Goal: Information Seeking & Learning: Learn about a topic

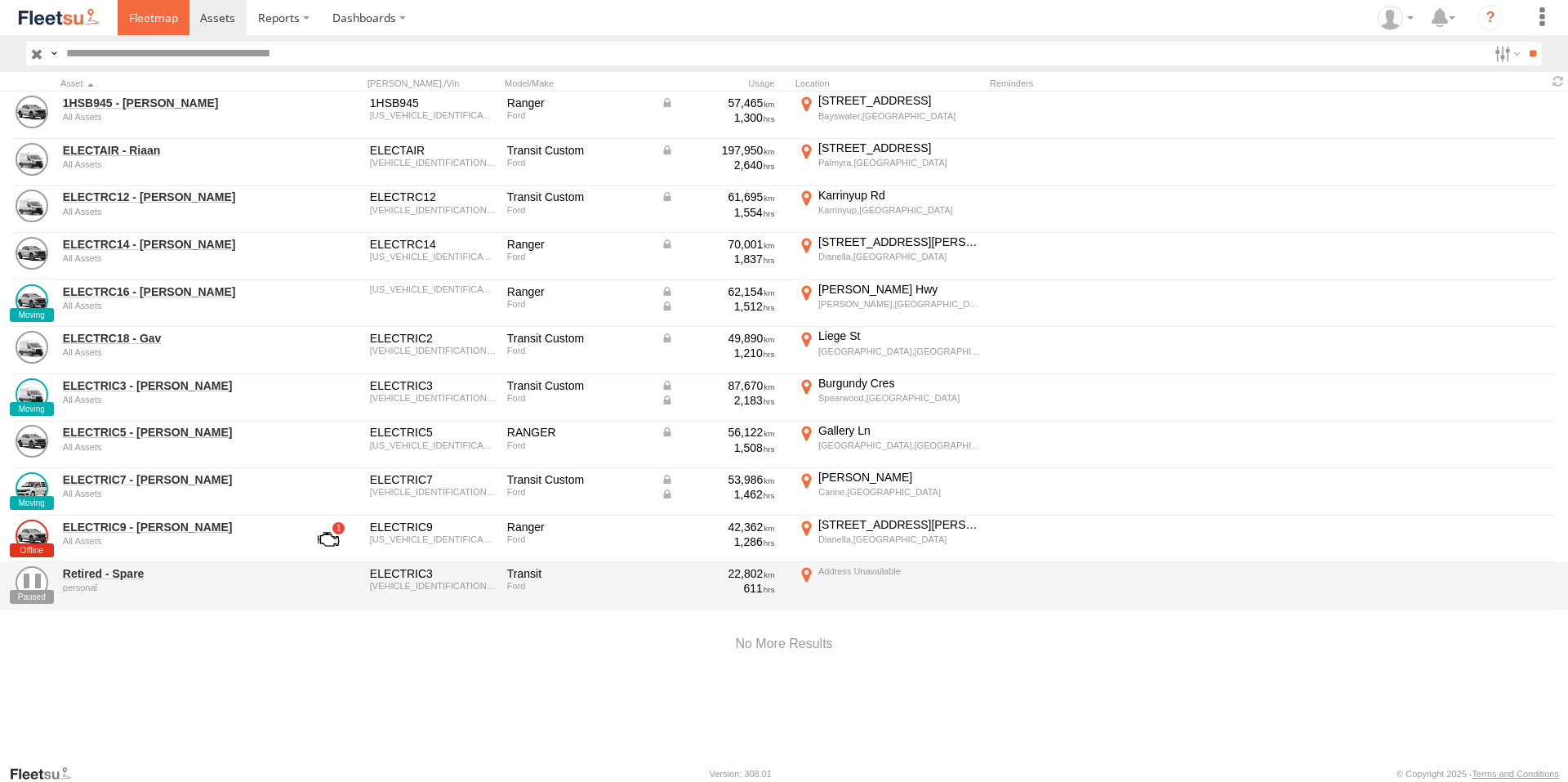
click at [140, 13] on span at bounding box center [153, 18] width 49 height 16
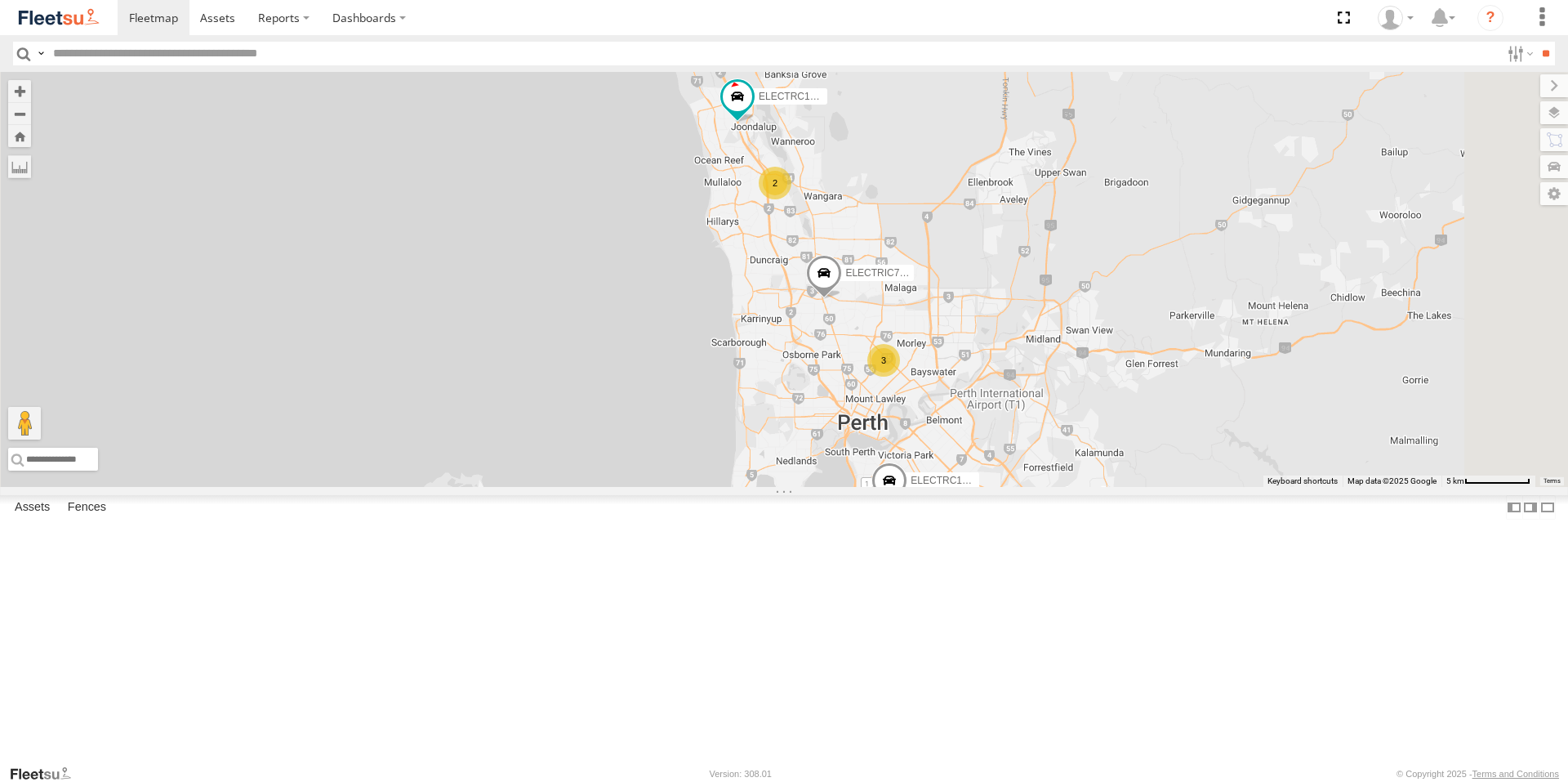
click at [0, 0] on div "All Assets" at bounding box center [0, 0] width 0 height 0
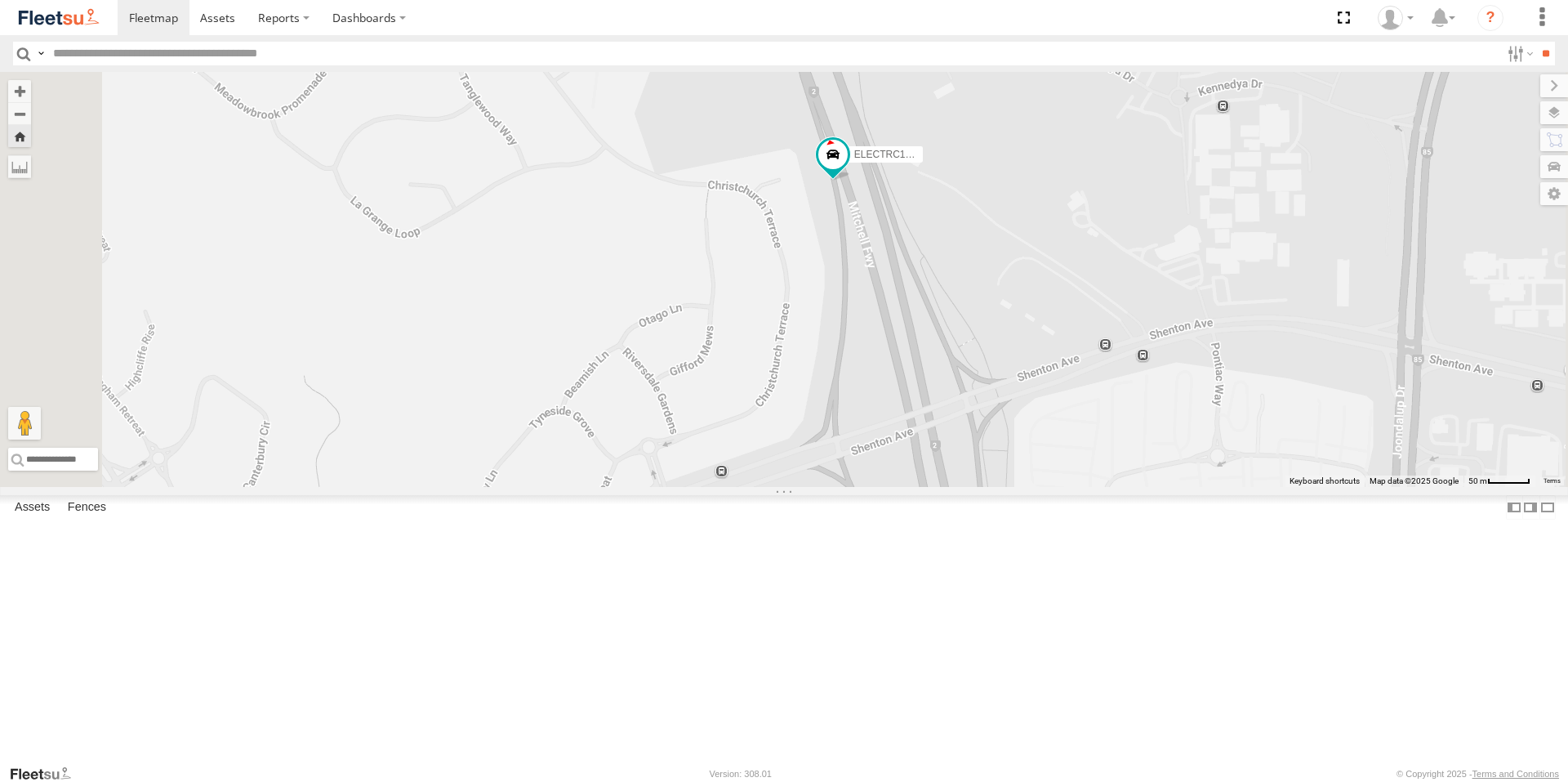
drag, startPoint x: 1057, startPoint y: 159, endPoint x: 1219, endPoint y: 495, distance: 373.0
click at [1218, 487] on div "ELECTRC12 - Harry" at bounding box center [784, 279] width 1568 height 415
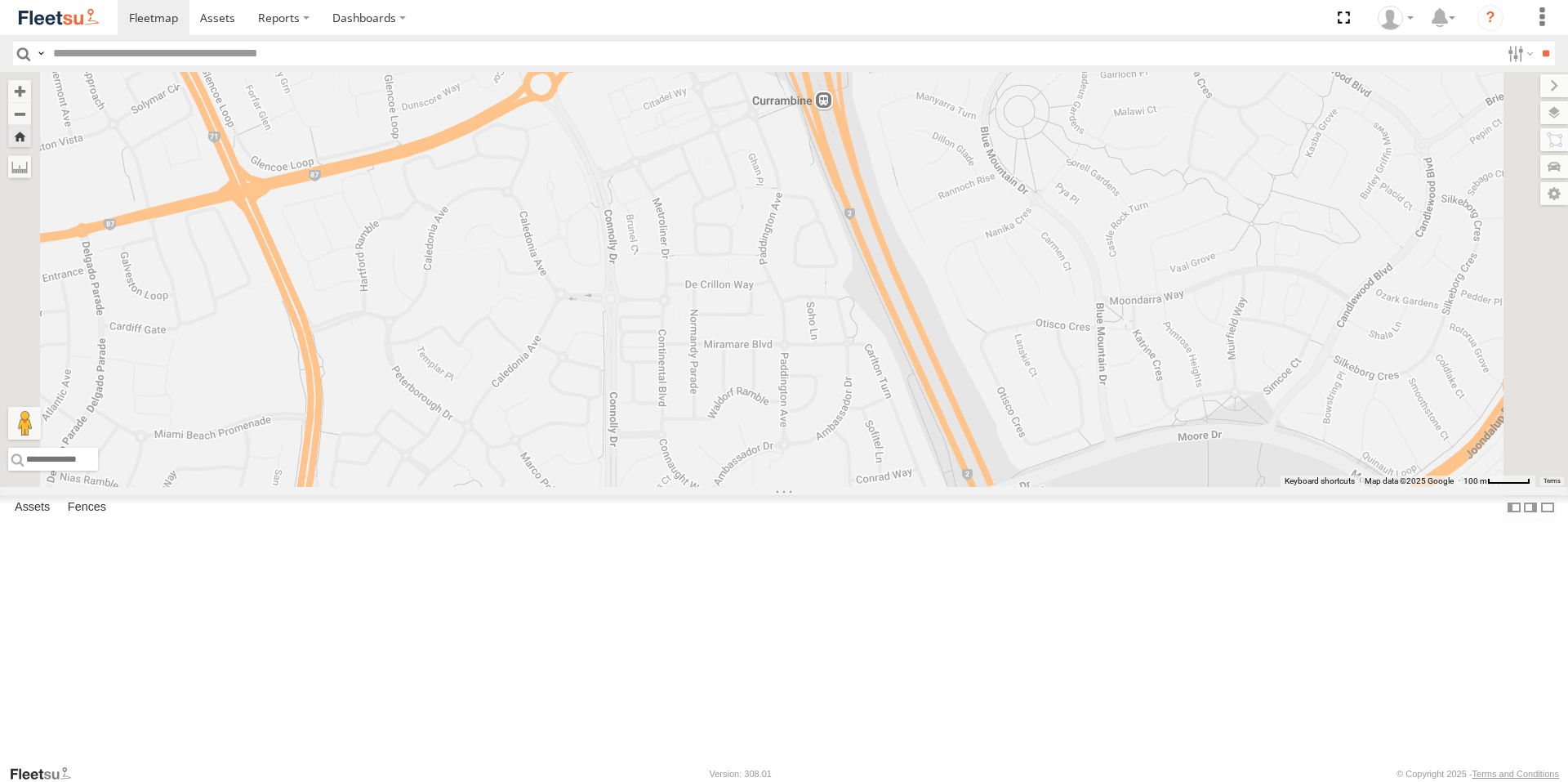
drag, startPoint x: 1163, startPoint y: 336, endPoint x: 1213, endPoint y: 546, distance: 215.9
click at [1213, 487] on div "ELECTRC12 - Harry" at bounding box center [784, 279] width 1568 height 415
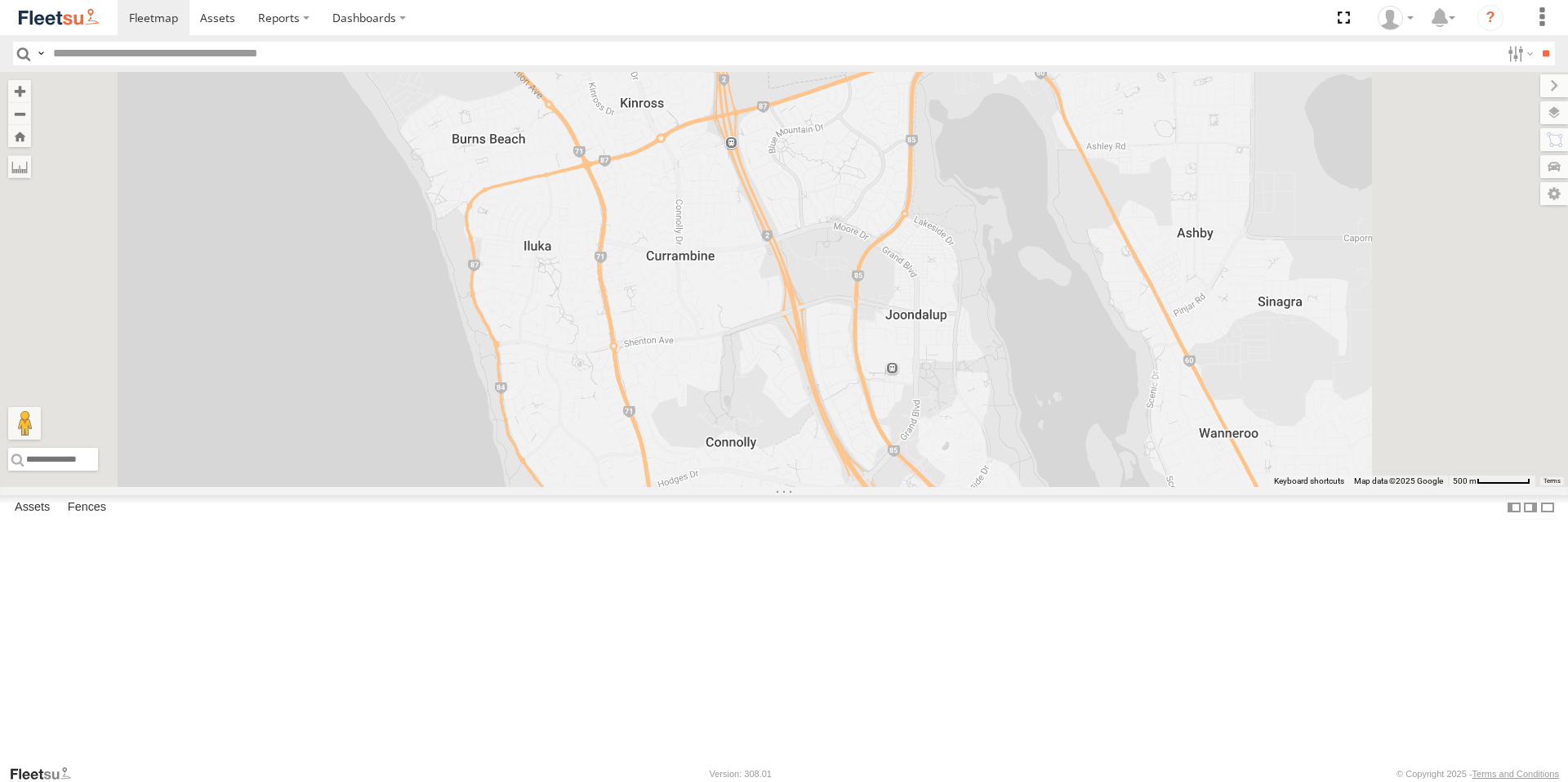
click at [0, 0] on div "ELECTRC18 - Gav" at bounding box center [0, 0] width 0 height 0
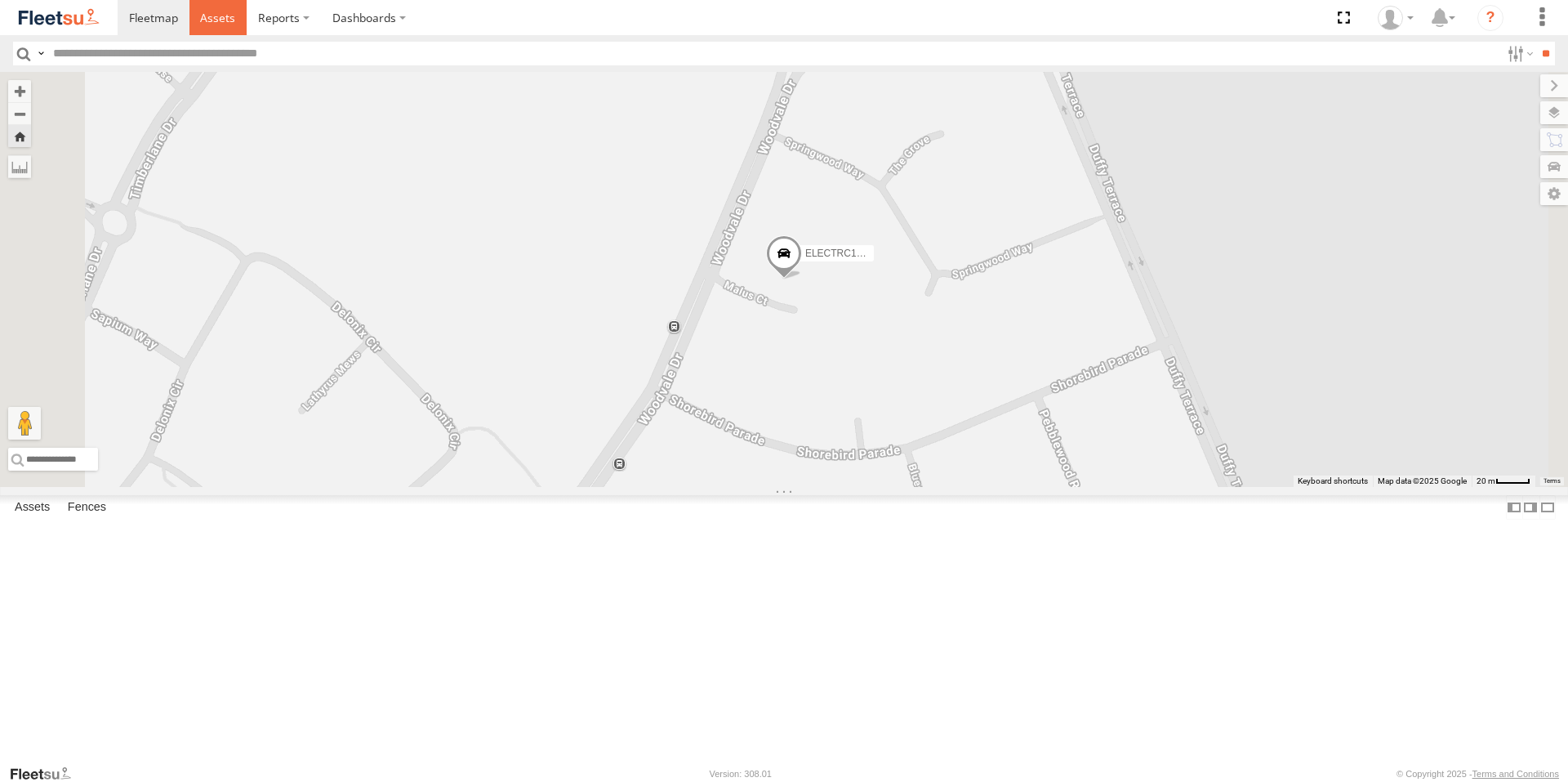
click at [219, 15] on span at bounding box center [218, 18] width 35 height 16
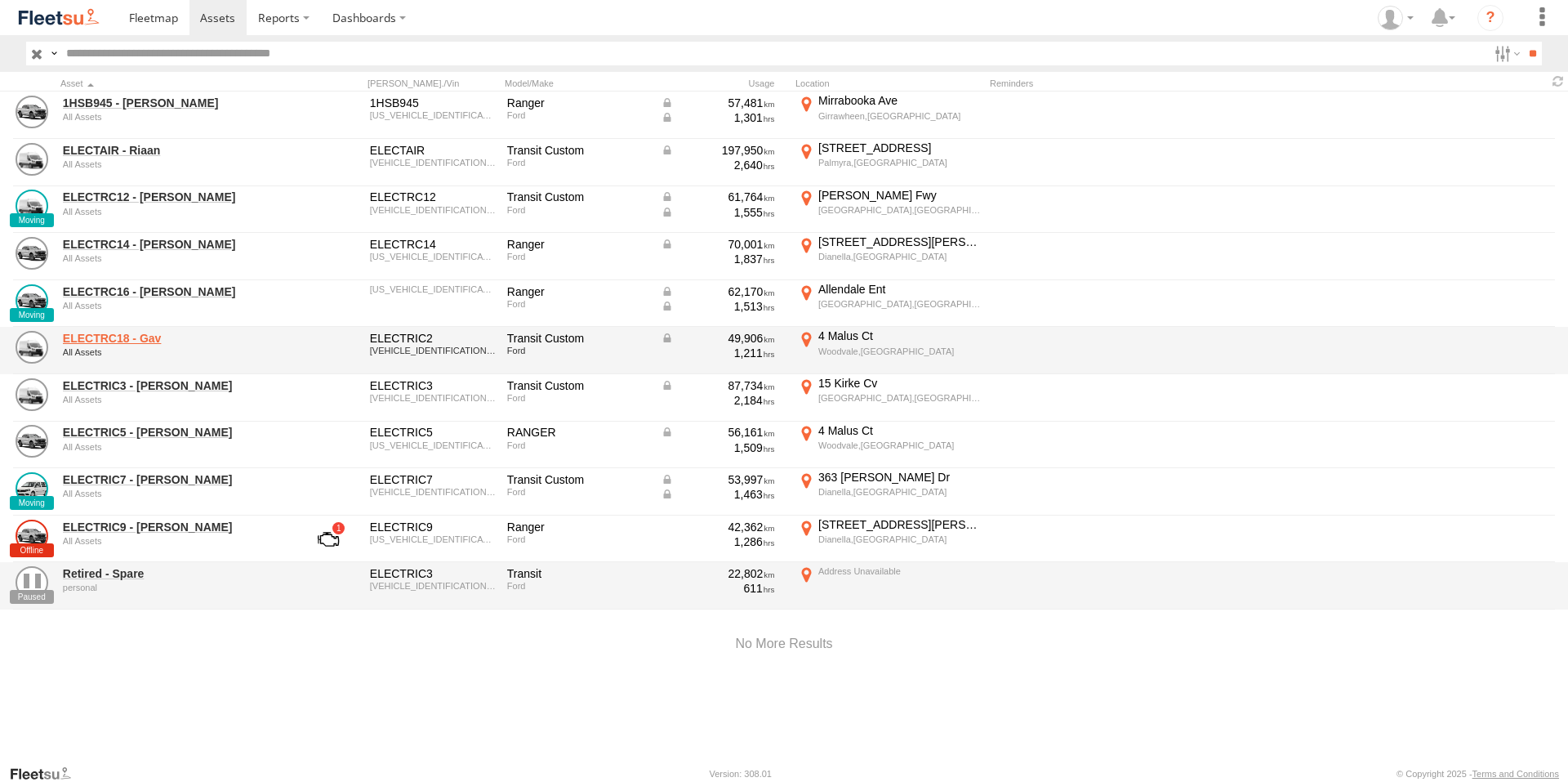
click at [142, 340] on link "ELECTRC18 - Gav" at bounding box center [174, 338] width 224 height 15
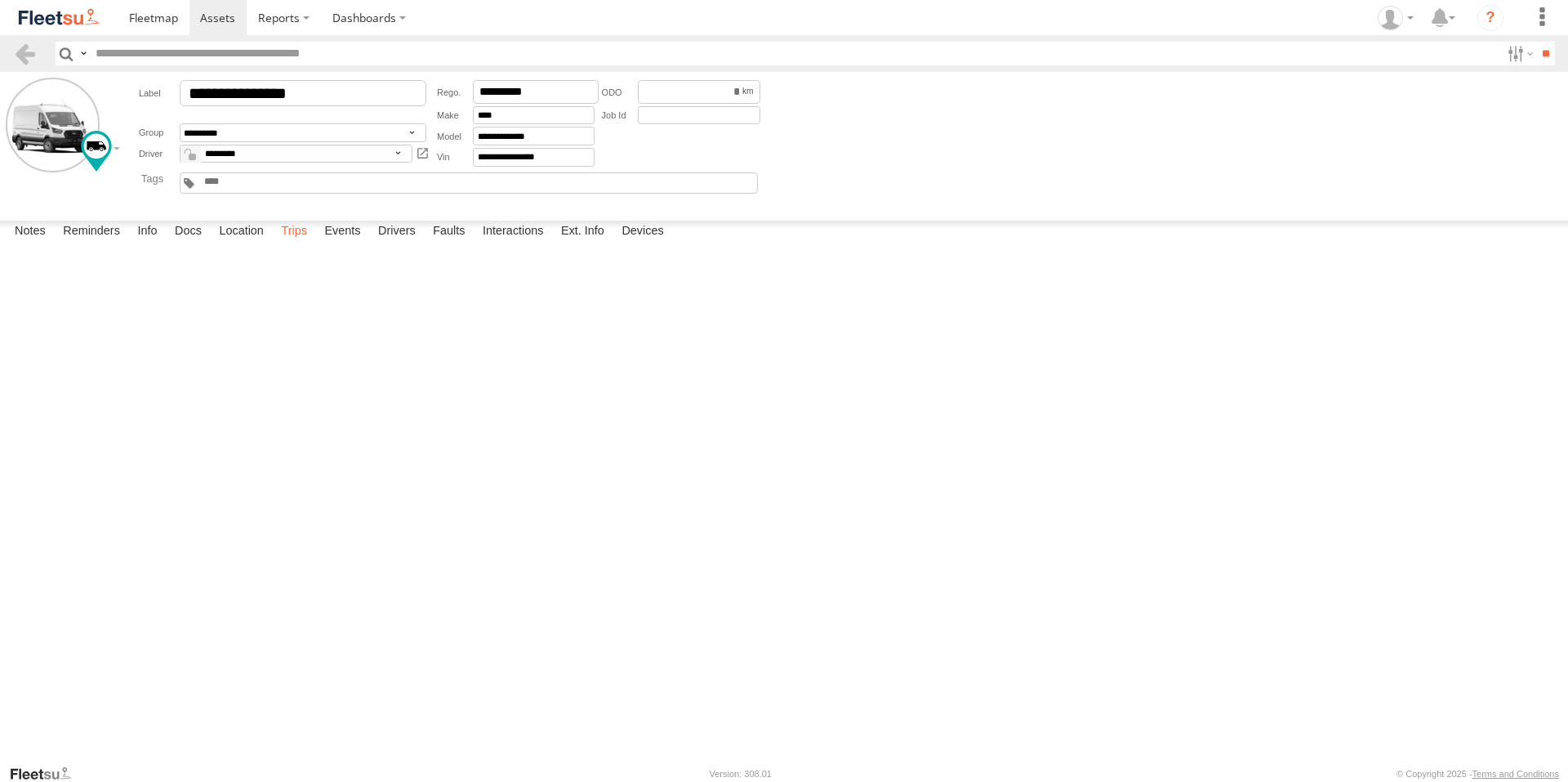
click at [297, 243] on label "Trips" at bounding box center [294, 232] width 43 height 23
click at [1541, 14] on label at bounding box center [1541, 18] width 36 height 35
click at [1402, 172] on form "**********" at bounding box center [784, 143] width 1556 height 130
click at [1402, 12] on div at bounding box center [1395, 18] width 48 height 24
click at [1396, 116] on span at bounding box center [1400, 117] width 28 height 18
